Goal: Task Accomplishment & Management: Complete application form

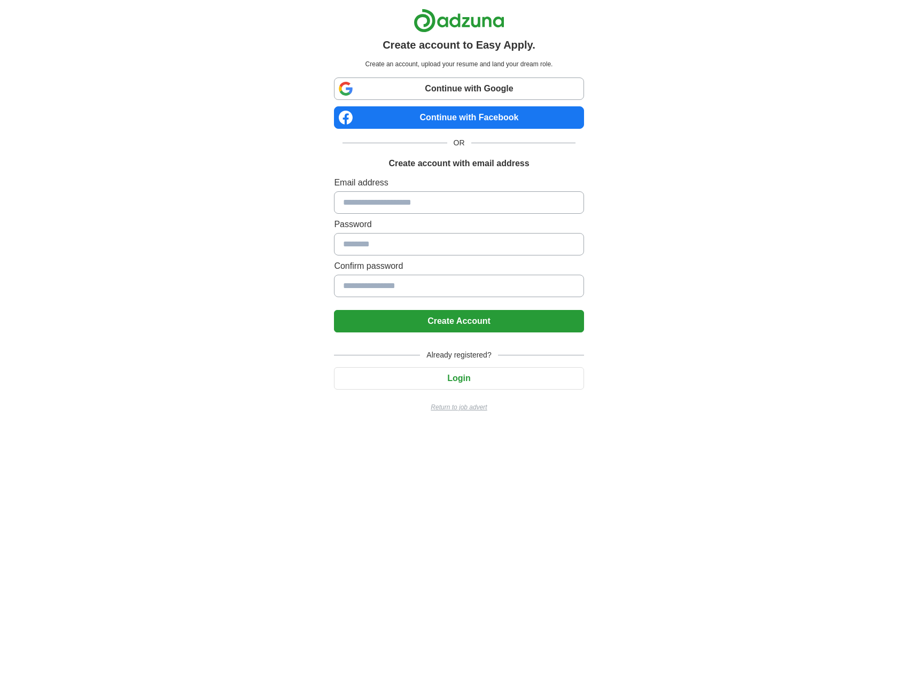
drag, startPoint x: 397, startPoint y: 87, endPoint x: 137, endPoint y: 143, distance: 266.8
click at [136, 143] on div "Create account to Easy Apply. Create an account, upload your resume and land yo…" at bounding box center [459, 214] width 667 height 429
click at [419, 83] on link "Continue with Google" at bounding box center [458, 88] width 249 height 22
click at [424, 208] on input at bounding box center [458, 202] width 249 height 22
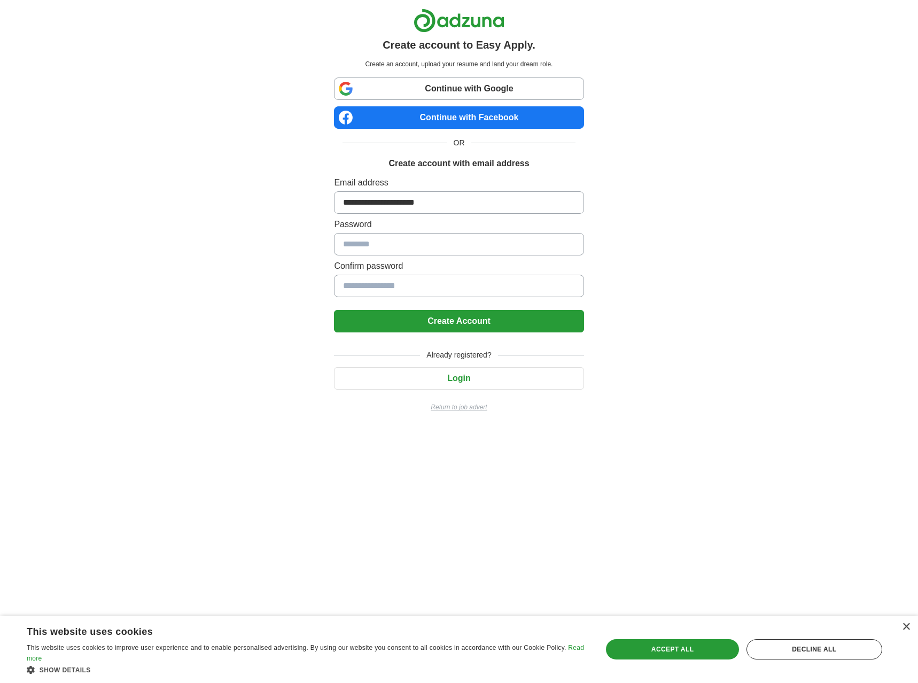
type input "**********"
click at [334, 310] on button "Create Account" at bounding box center [458, 321] width 249 height 22
click at [460, 317] on button "Create Account" at bounding box center [458, 321] width 249 height 22
